Goal: Task Accomplishment & Management: Complete application form

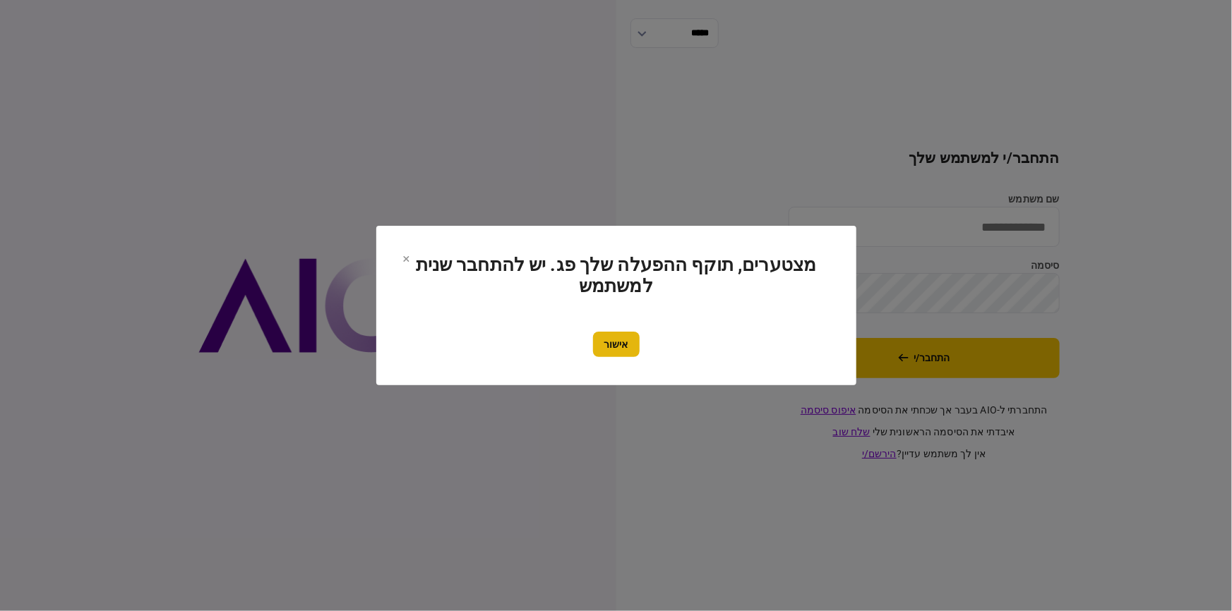
type input "********"
click at [607, 357] on button "אישור" at bounding box center [616, 344] width 47 height 25
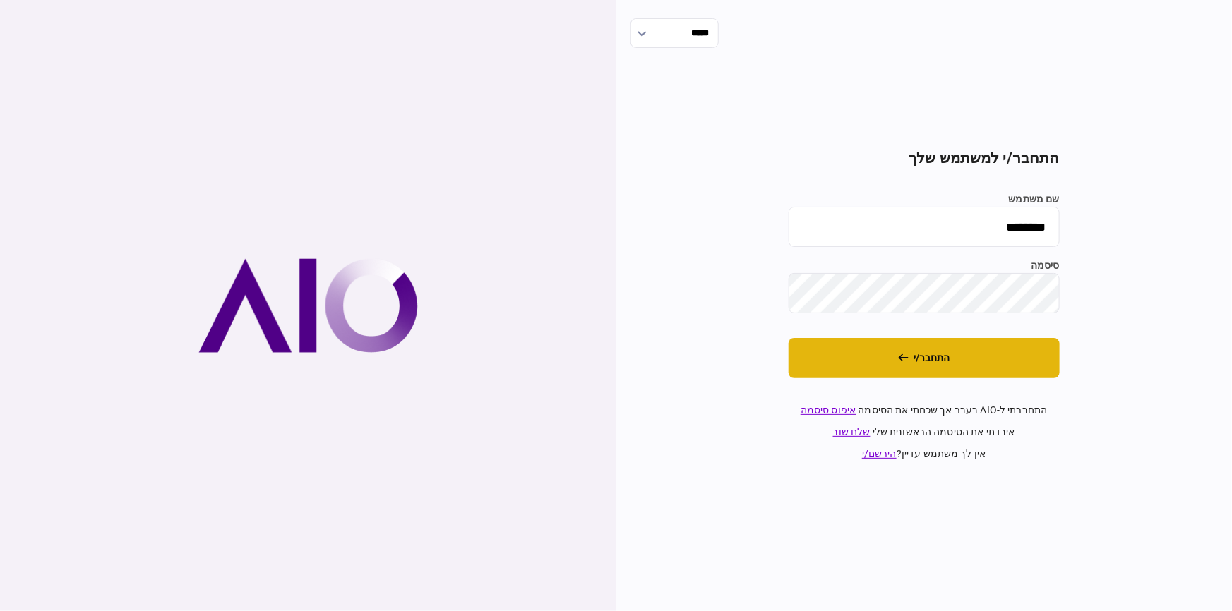
click at [926, 367] on button "התחבר/י" at bounding box center [924, 358] width 271 height 40
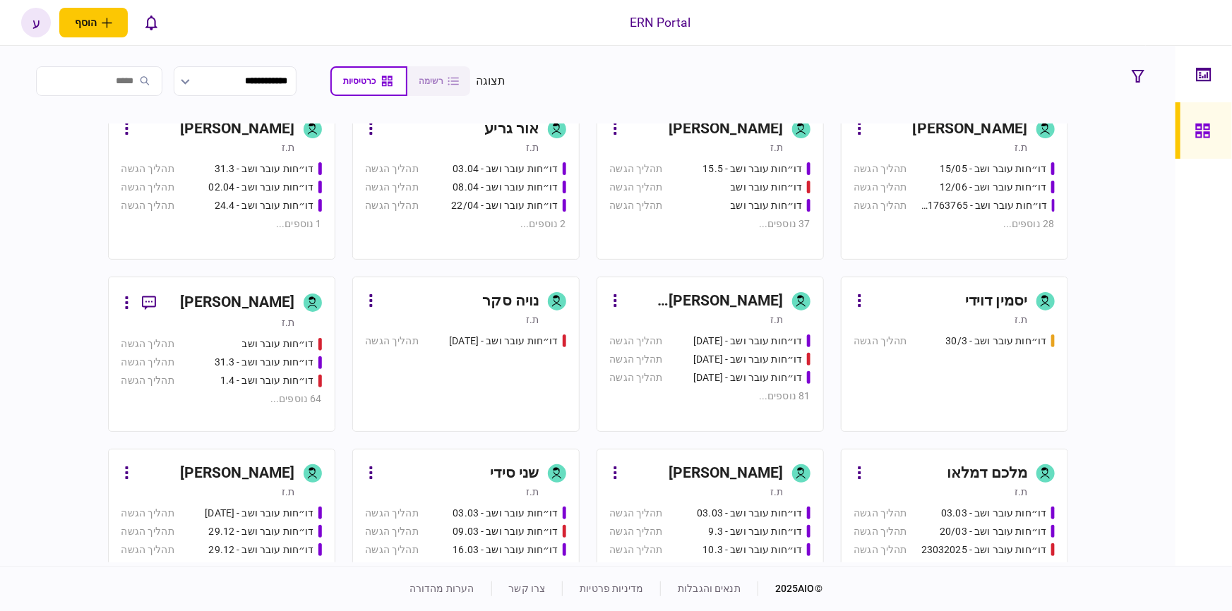
scroll to position [436, 0]
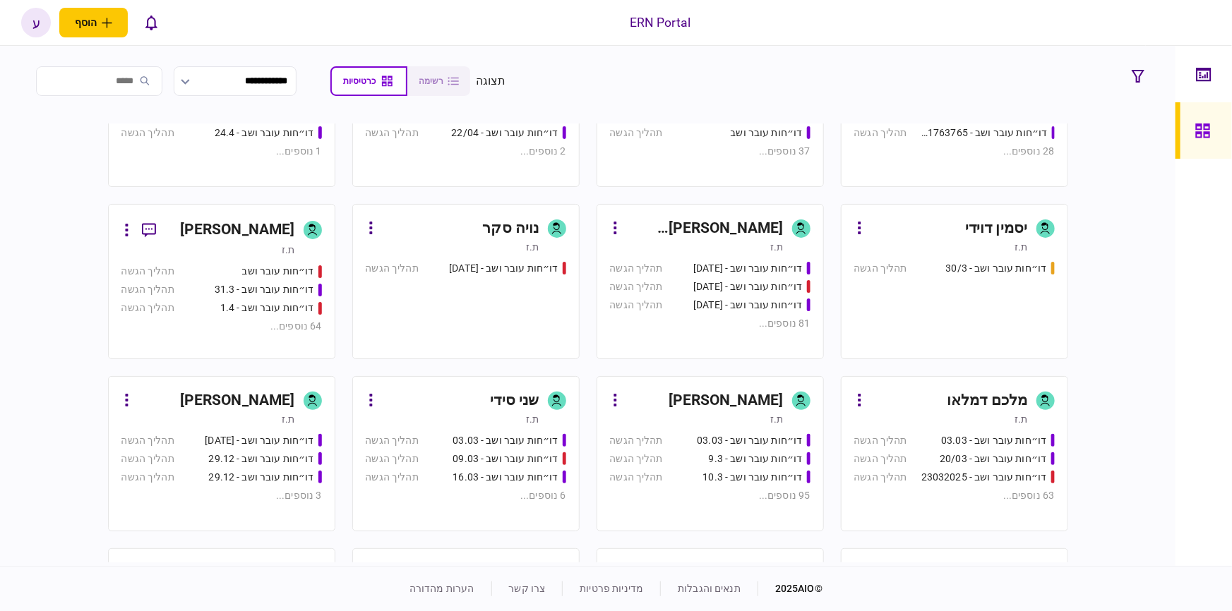
click at [265, 245] on div "ת.ז" at bounding box center [208, 250] width 174 height 14
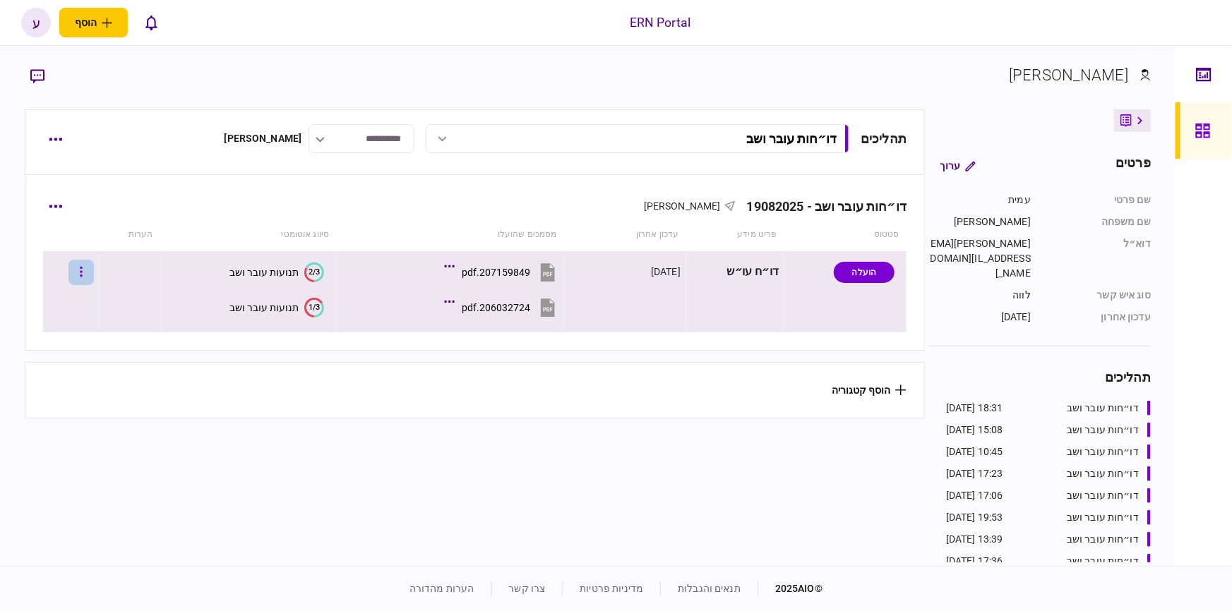
click at [85, 268] on button "button" at bounding box center [80, 272] width 25 height 25
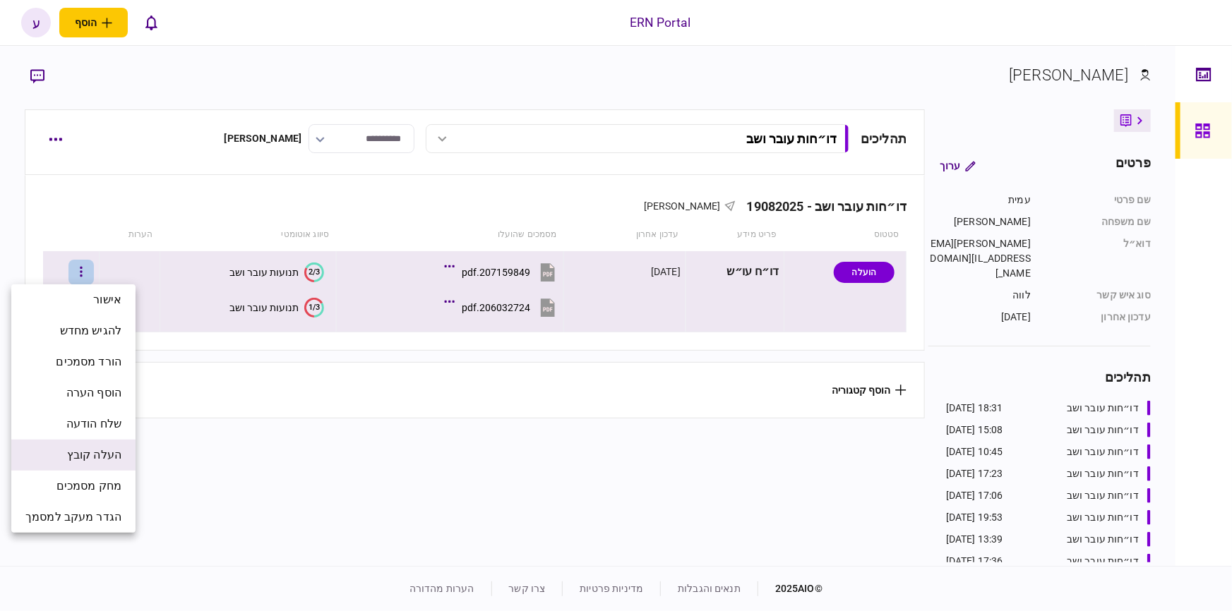
click at [110, 454] on span "העלה קובץ" at bounding box center [94, 455] width 54 height 17
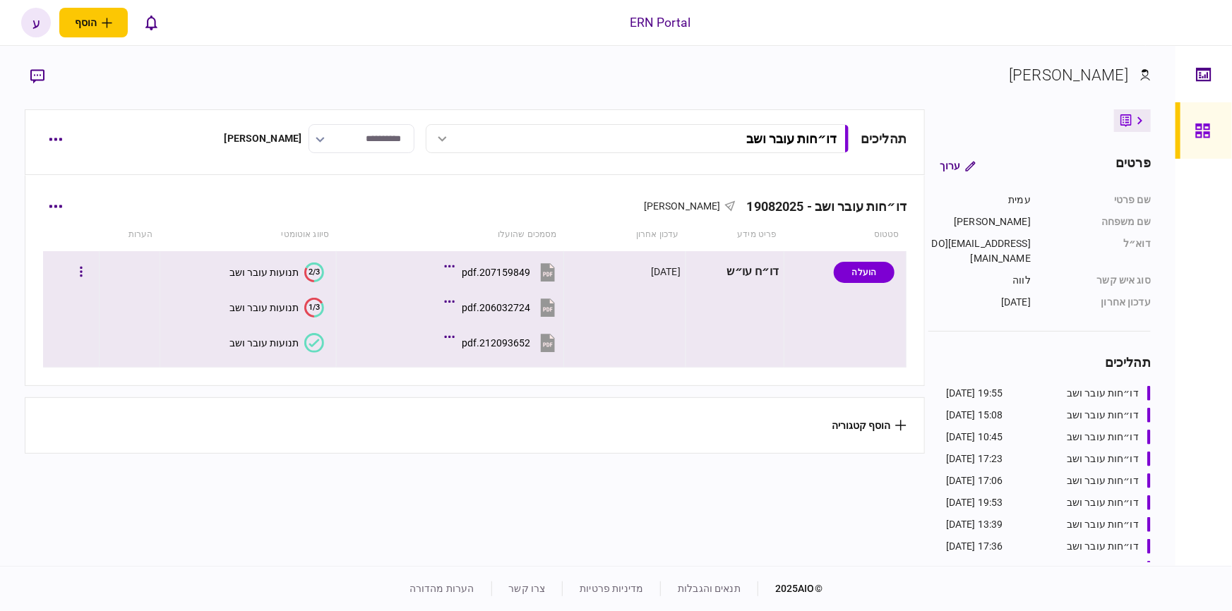
click at [309, 344] on icon at bounding box center [314, 343] width 11 height 8
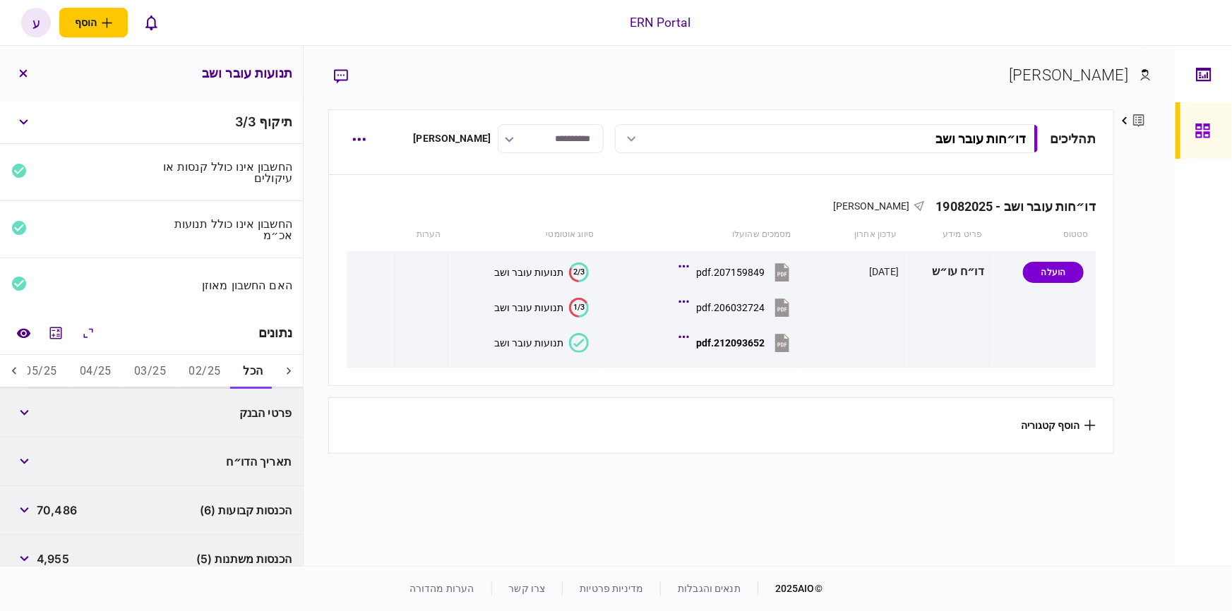
scroll to position [145, 0]
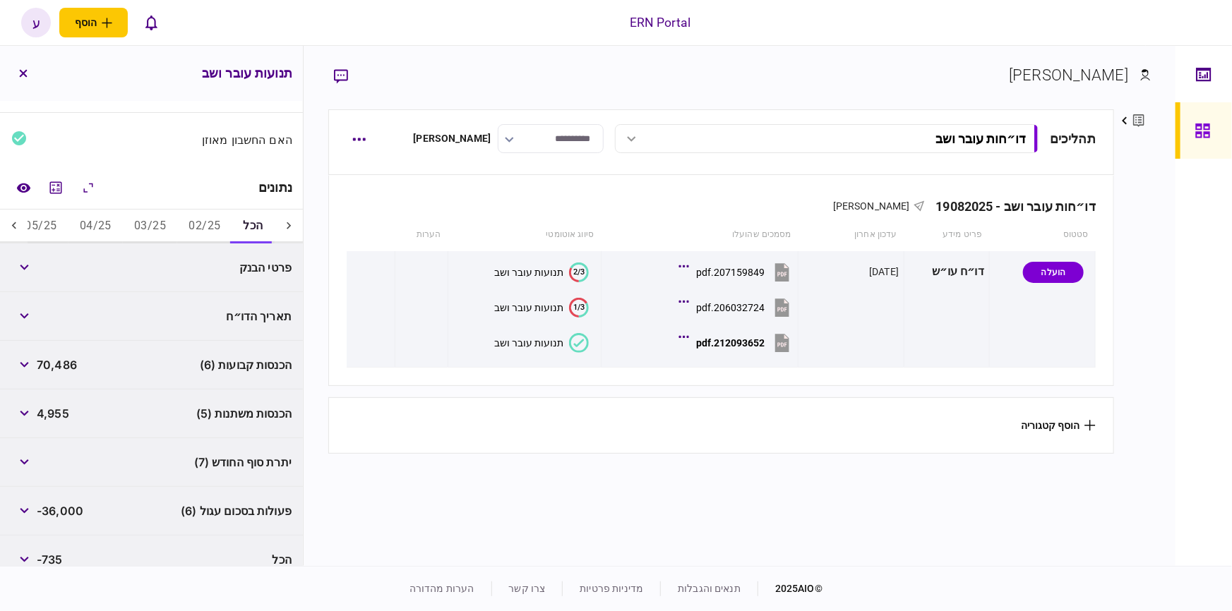
click at [210, 235] on button "02/25" at bounding box center [204, 227] width 54 height 34
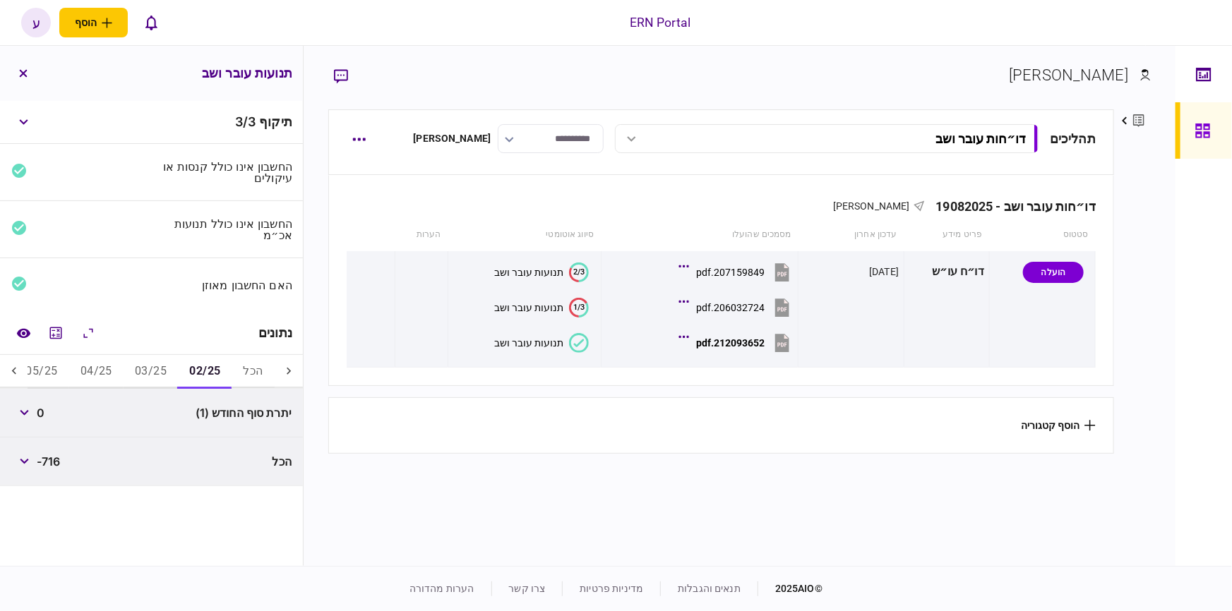
scroll to position [0, 0]
drag, startPoint x: 135, startPoint y: 364, endPoint x: 121, endPoint y: 371, distance: 14.8
click at [134, 364] on button "03/25" at bounding box center [151, 372] width 54 height 34
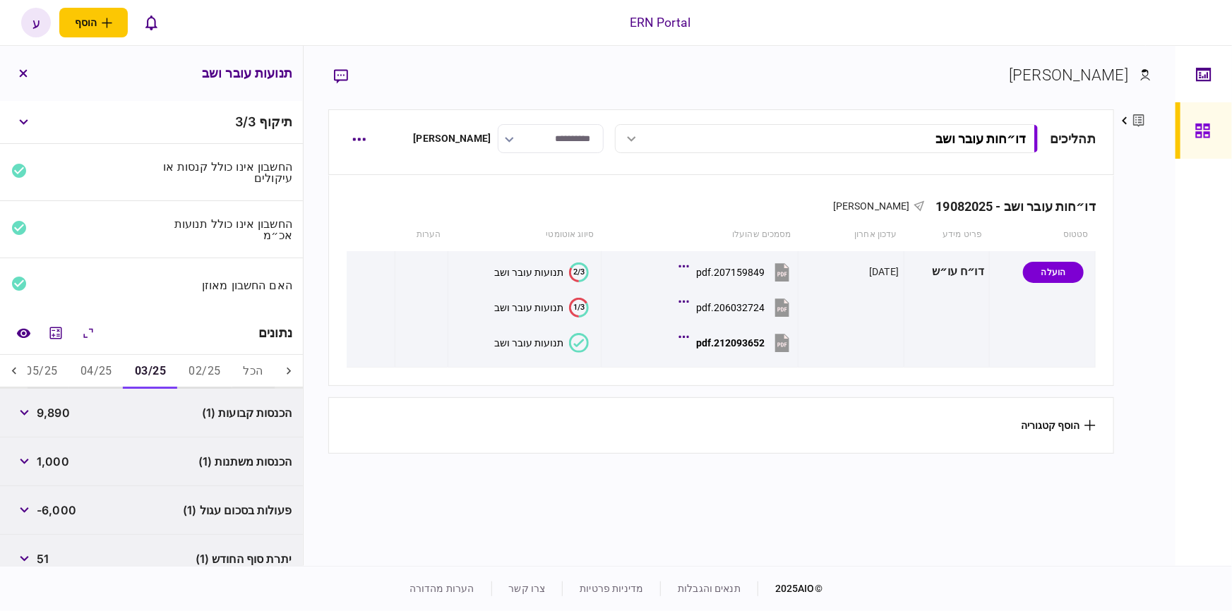
click at [88, 373] on button "04/25" at bounding box center [96, 372] width 54 height 34
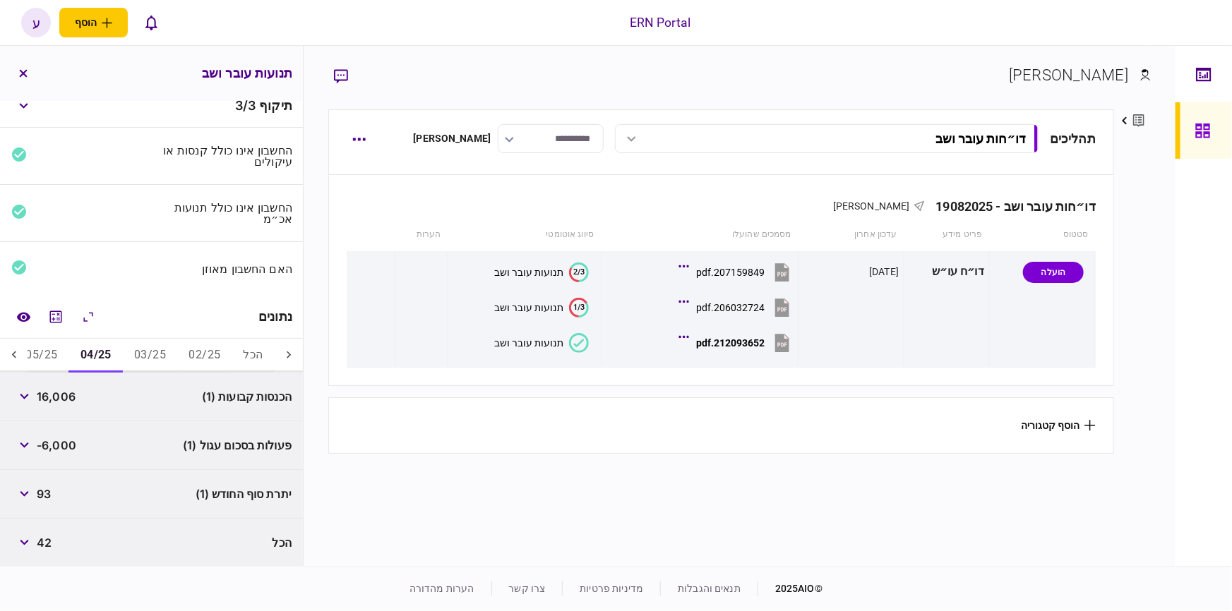
click at [23, 350] on div at bounding box center [14, 356] width 28 height 34
click at [181, 352] on button "06/25" at bounding box center [164, 356] width 54 height 34
click at [209, 349] on button "05/25" at bounding box center [218, 356] width 54 height 34
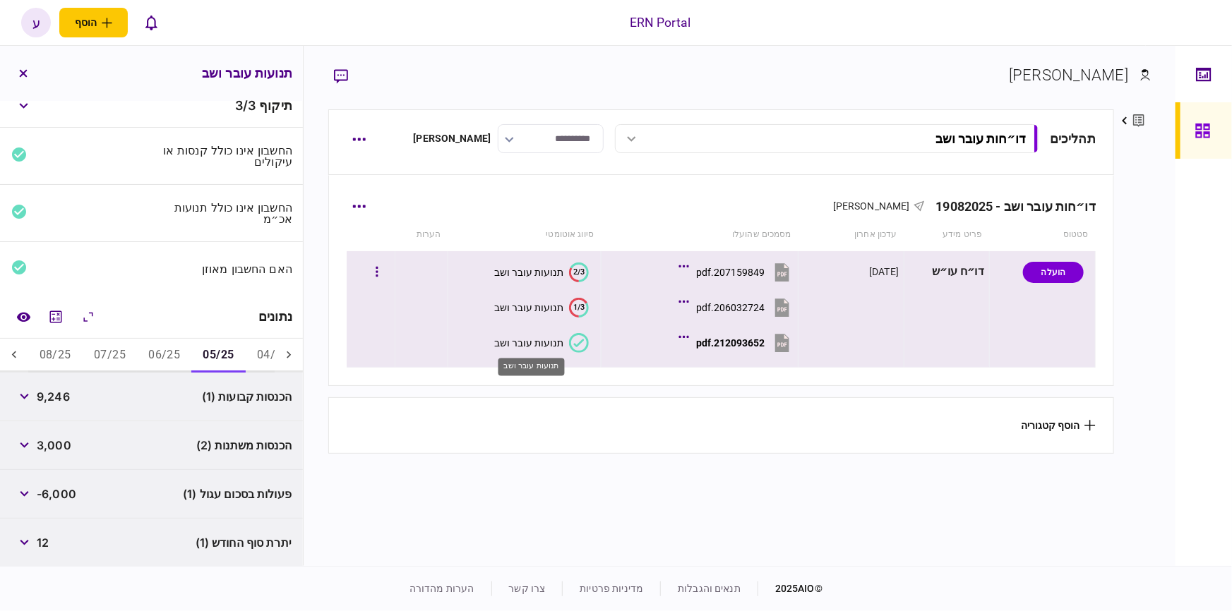
click at [556, 345] on div "תנועות עובר ושב" at bounding box center [528, 343] width 69 height 11
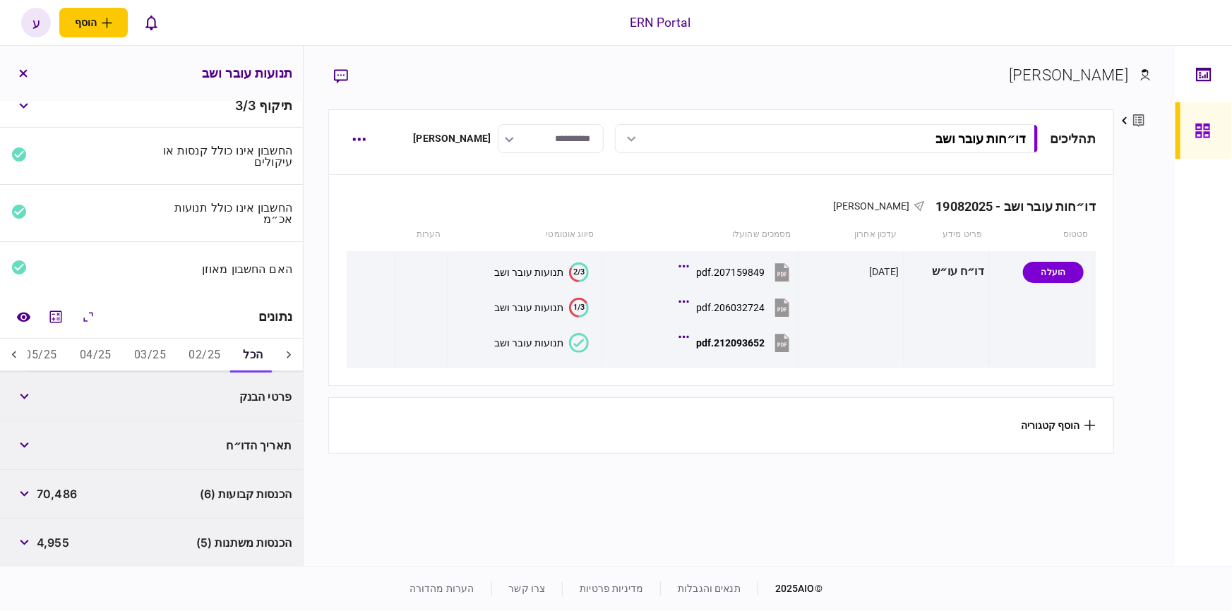
click at [54, 353] on button "05/25" at bounding box center [40, 356] width 54 height 34
click at [22, 388] on button "button" at bounding box center [23, 396] width 25 height 25
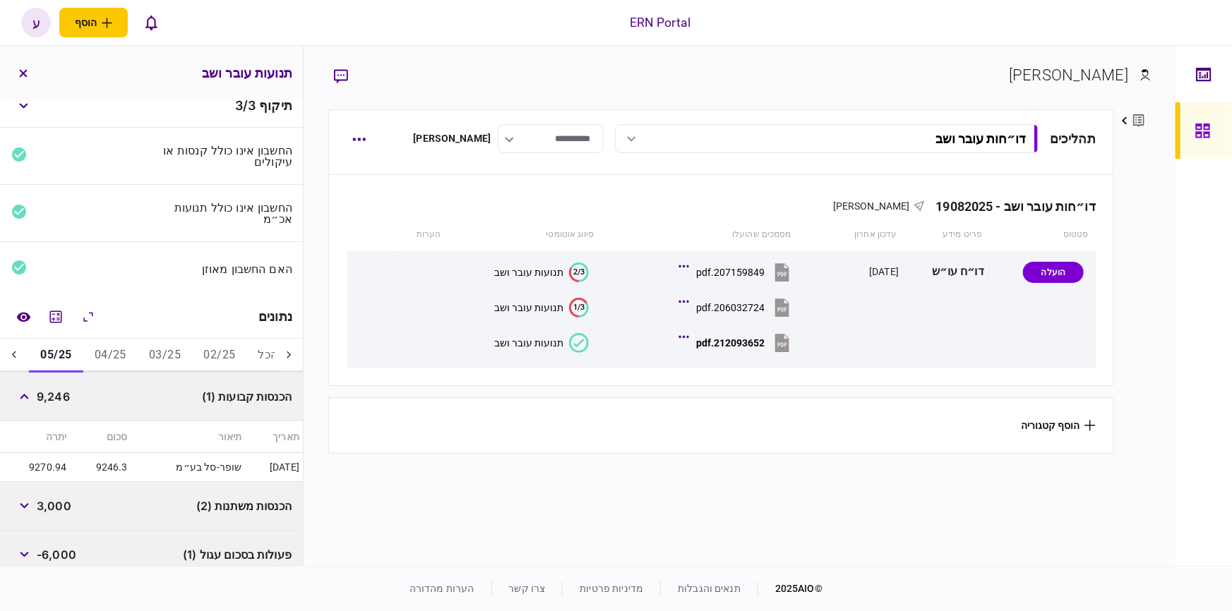
scroll to position [126, 0]
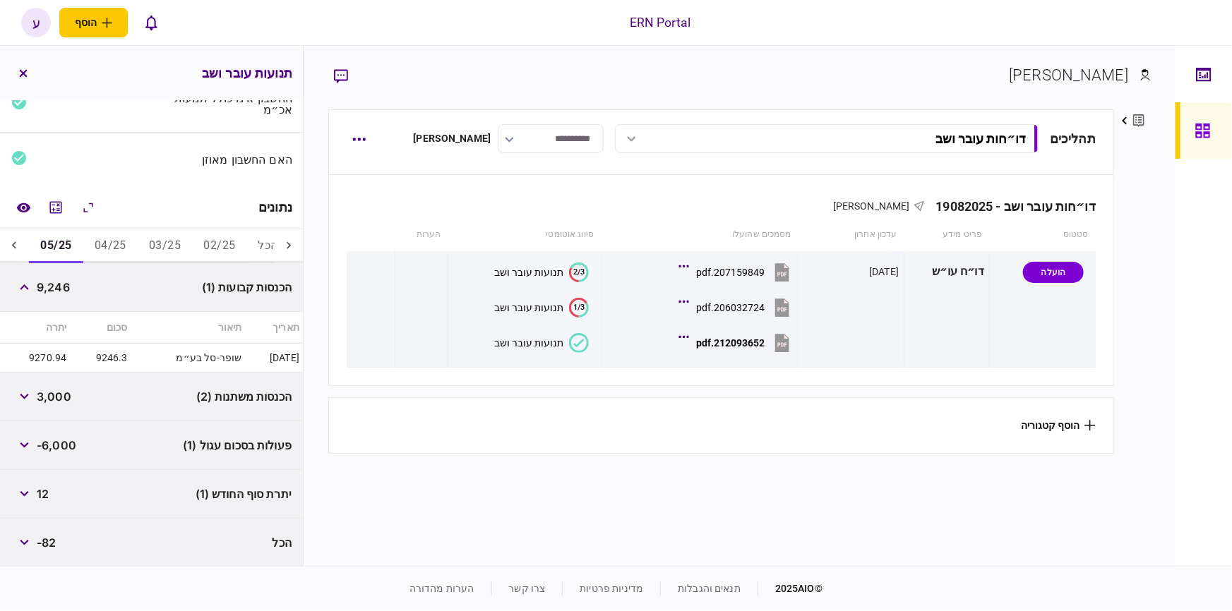
click at [14, 246] on icon at bounding box center [14, 246] width 14 height 14
click at [181, 249] on button "06/25" at bounding box center [164, 246] width 54 height 34
click at [123, 246] on button "07/25" at bounding box center [110, 246] width 54 height 34
click at [68, 249] on button "08/25" at bounding box center [55, 246] width 54 height 34
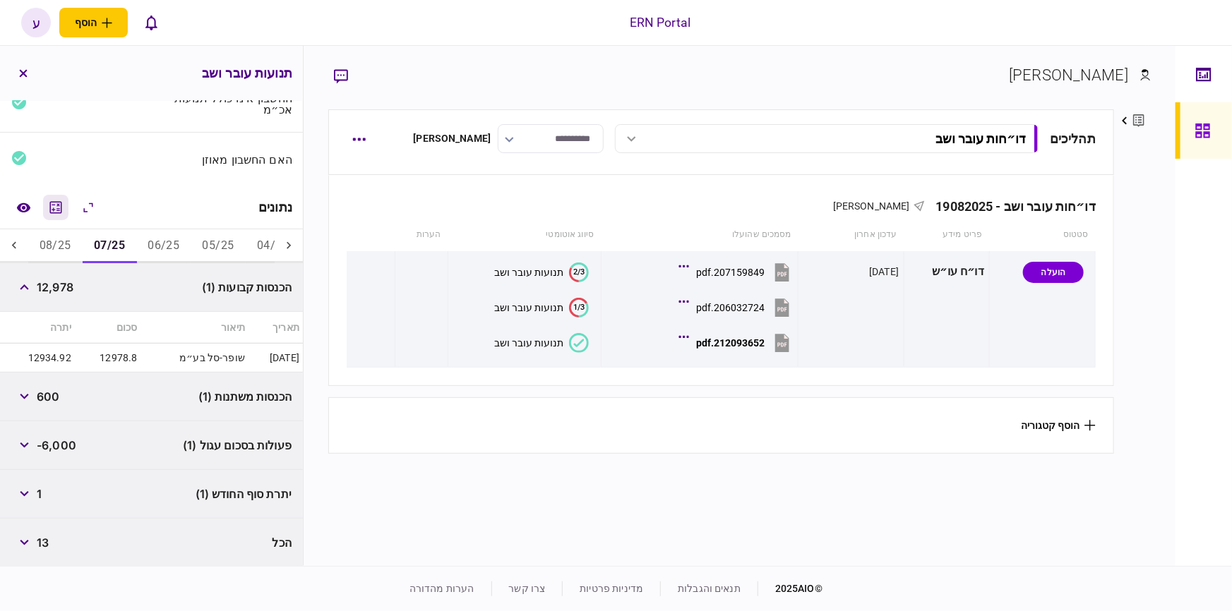
scroll to position [78, 0]
